Goal: Task Accomplishment & Management: Use online tool/utility

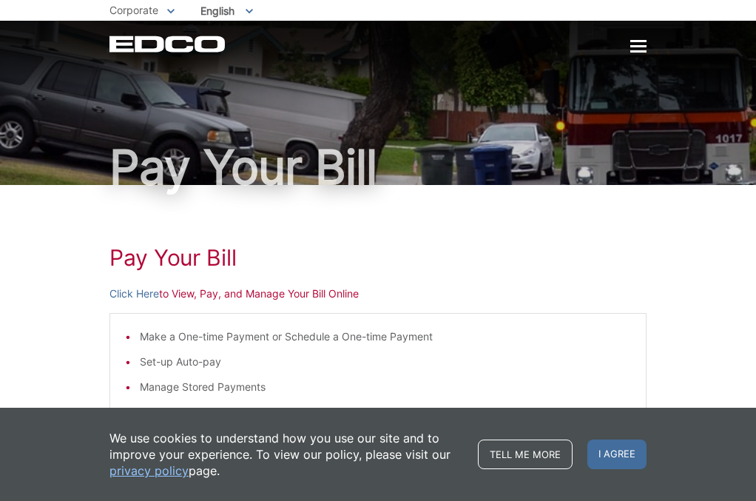
click at [617, 451] on span "I agree" at bounding box center [616, 454] width 59 height 30
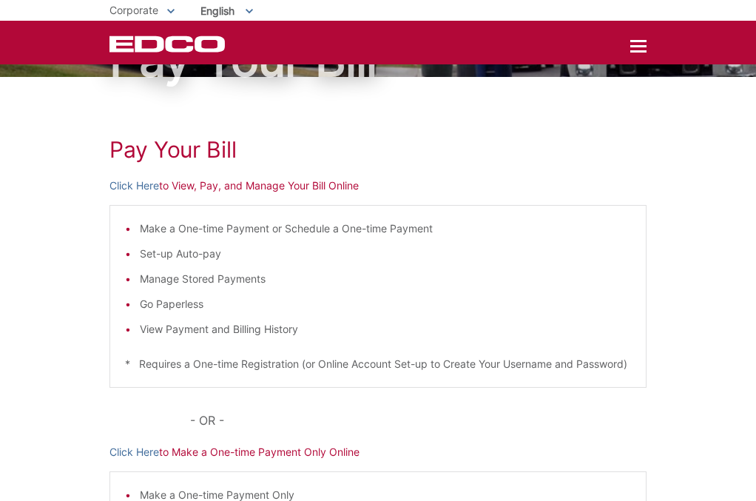
scroll to position [78, 0]
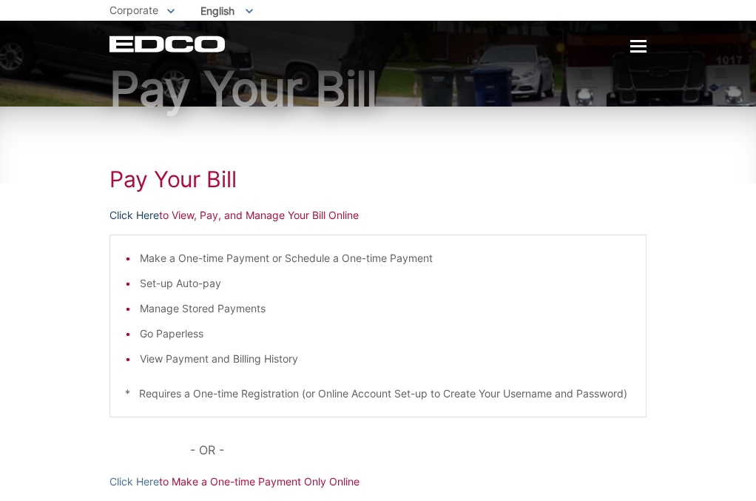
click at [137, 214] on link "Click Here" at bounding box center [134, 215] width 50 height 16
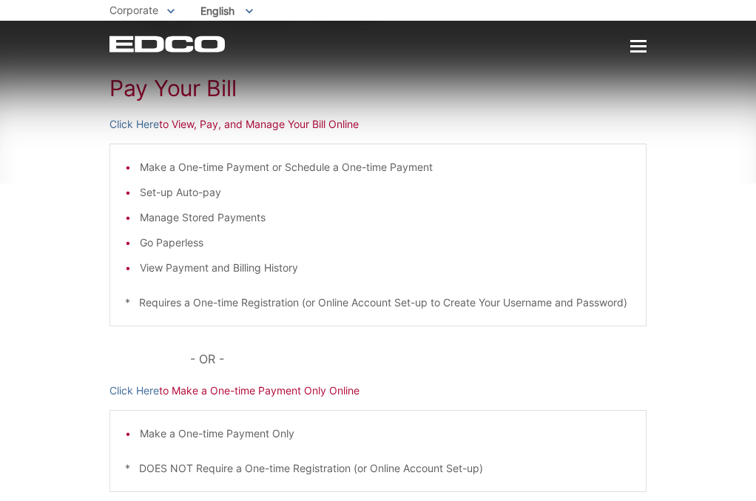
scroll to position [173, 0]
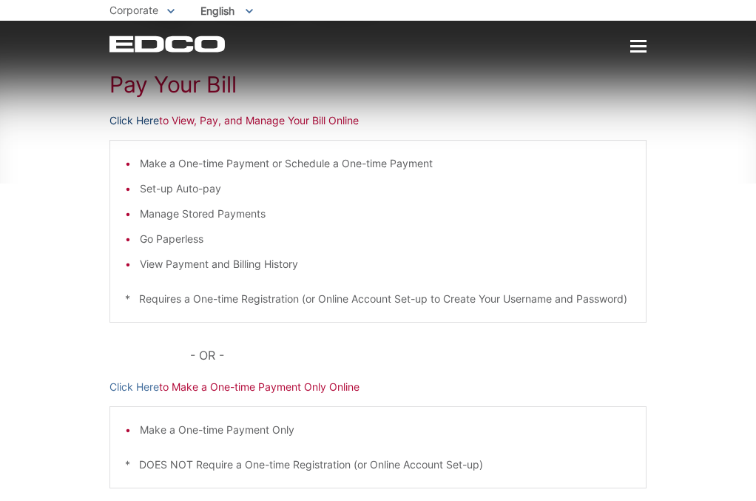
click at [147, 120] on link "Click Here" at bounding box center [134, 120] width 50 height 16
click at [136, 118] on link "Click Here" at bounding box center [134, 120] width 50 height 16
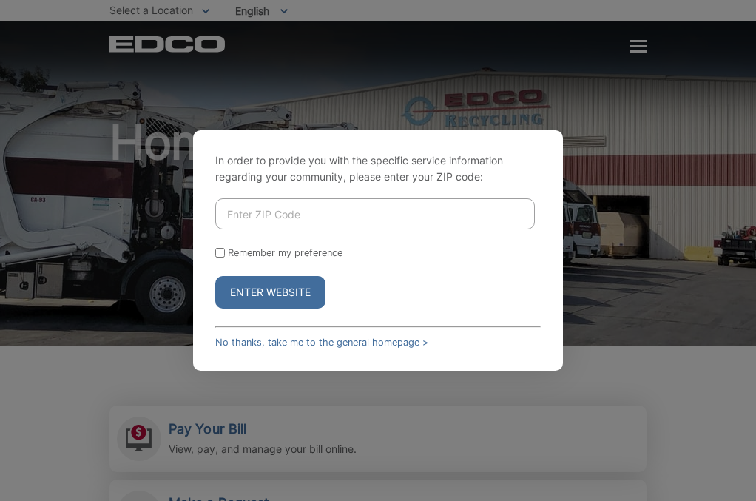
click at [335, 214] on input "Enter ZIP Code" at bounding box center [374, 213] width 319 height 31
type input "92064"
click at [294, 288] on button "Enter Website" at bounding box center [270, 292] width 110 height 33
